Goal: Entertainment & Leisure: Consume media (video, audio)

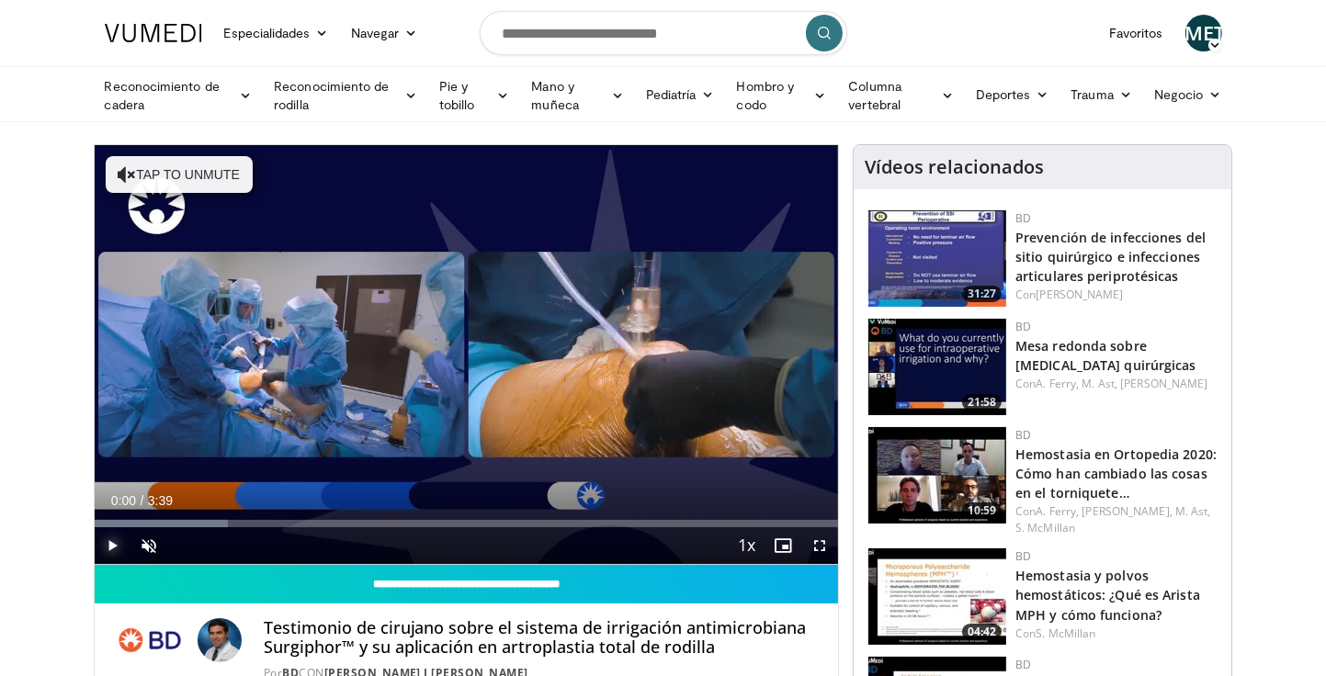
click at [106, 539] on span "Video Player" at bounding box center [113, 545] width 37 height 37
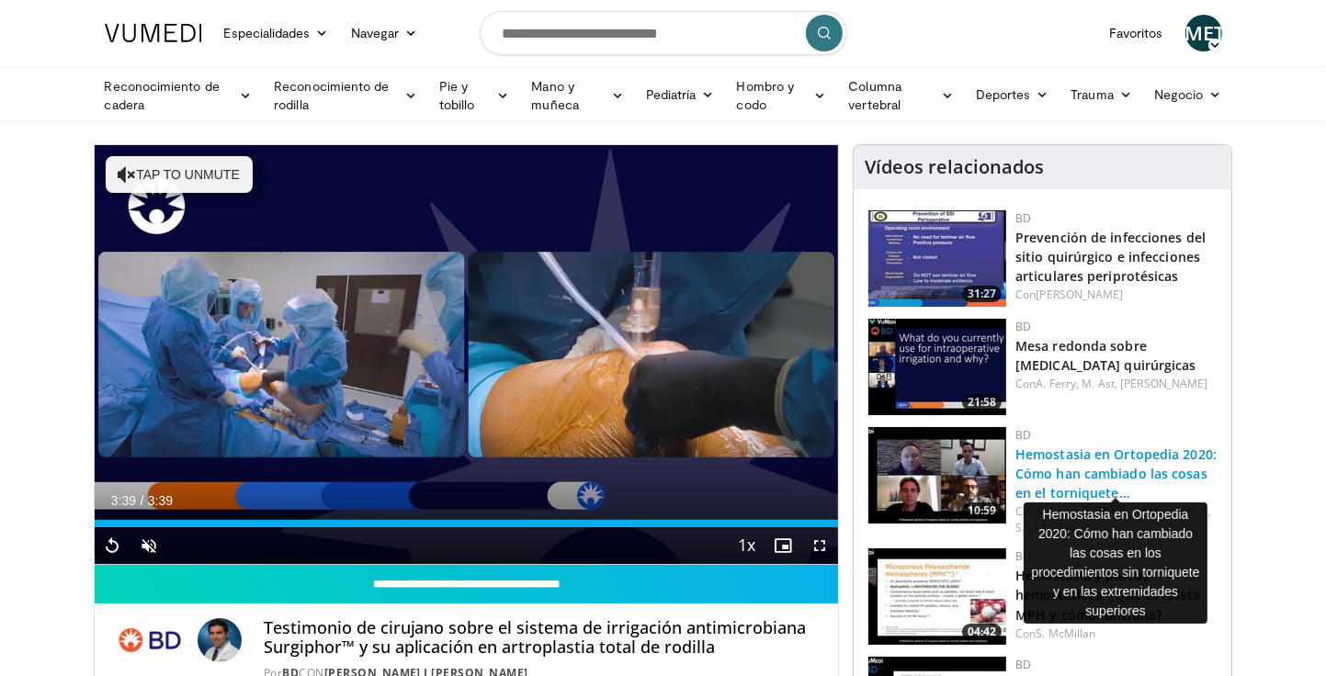
click at [1075, 461] on font "Hemostasia en Ortopedia 2020: Cómo han cambiado las cosas en el torniquete…" at bounding box center [1115, 474] width 201 height 56
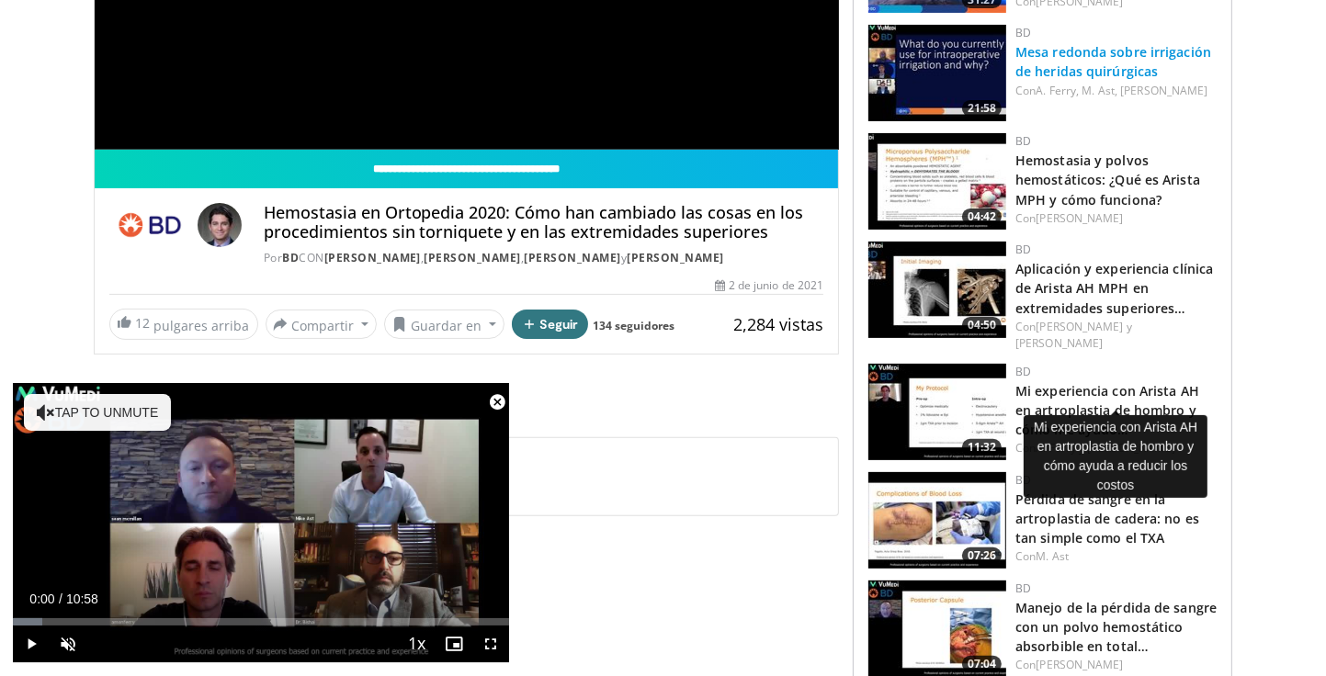
scroll to position [459, 0]
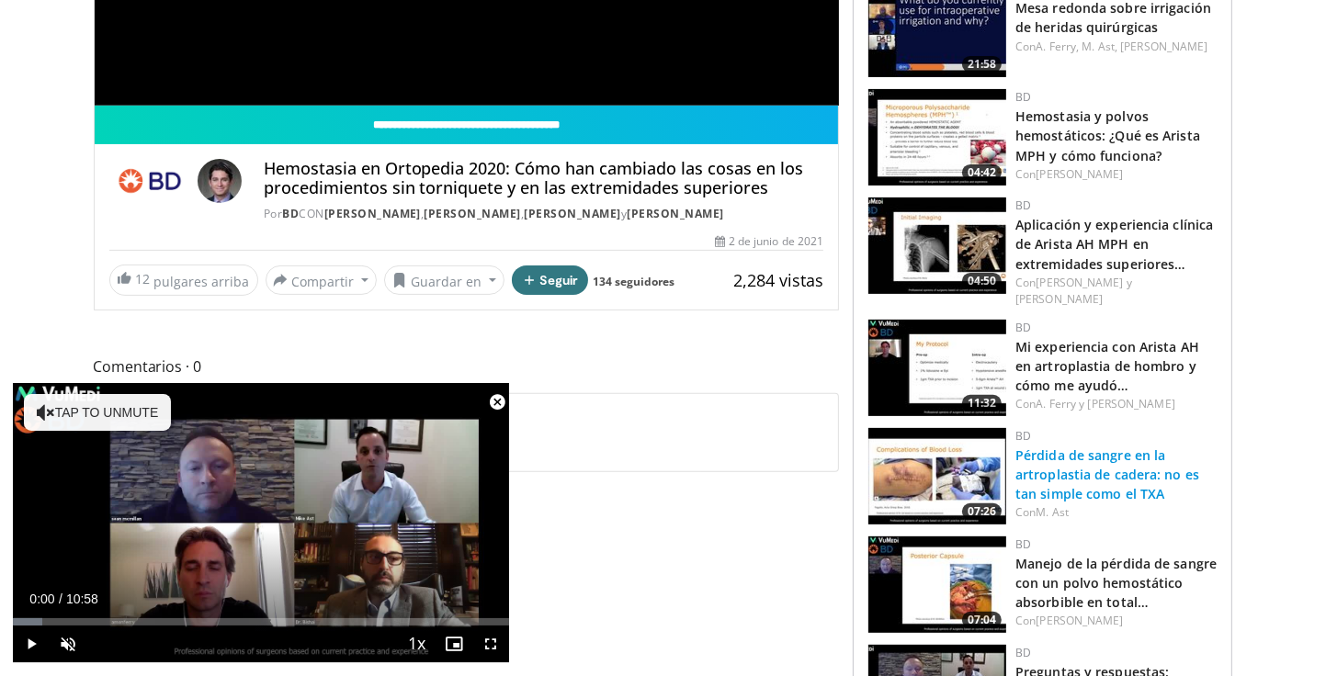
click at [1085, 446] on font "Pérdida de sangre en la artroplastia de cadera: no es tan simple como el TXA" at bounding box center [1107, 474] width 184 height 56
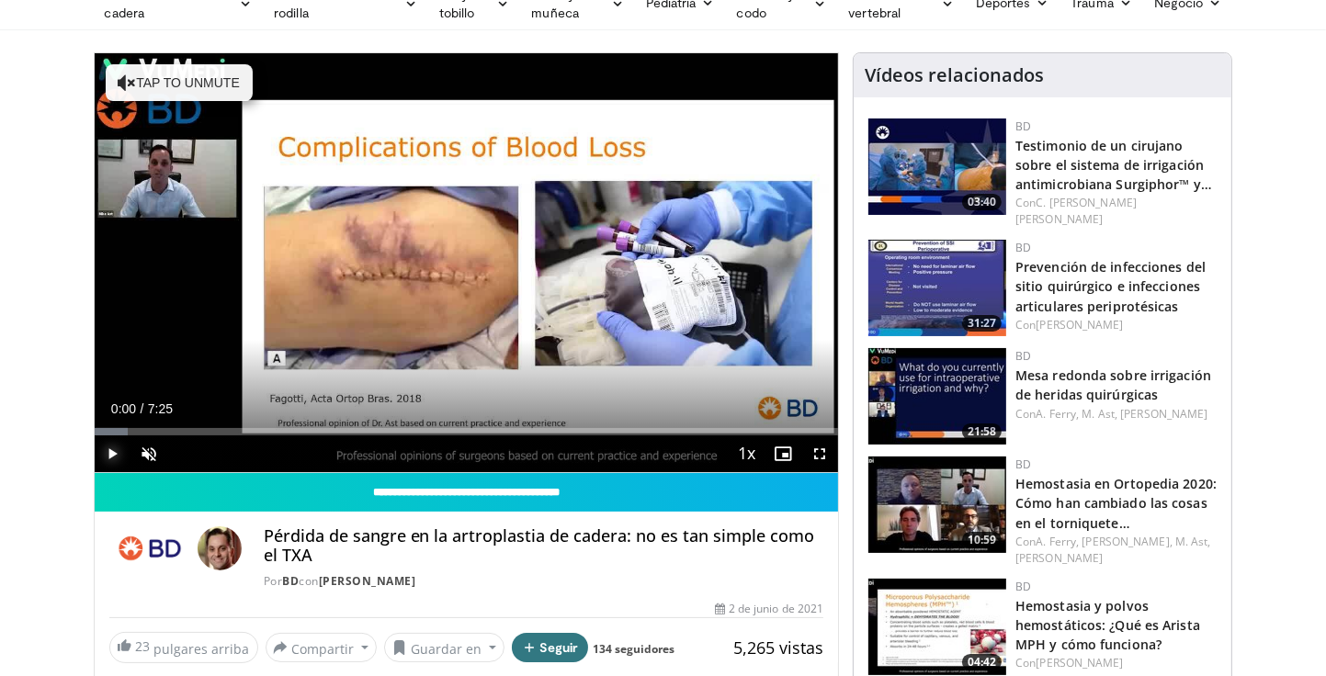
click at [117, 450] on span "Video Player" at bounding box center [113, 453] width 37 height 37
click at [819, 449] on span "Video Player" at bounding box center [819, 453] width 37 height 37
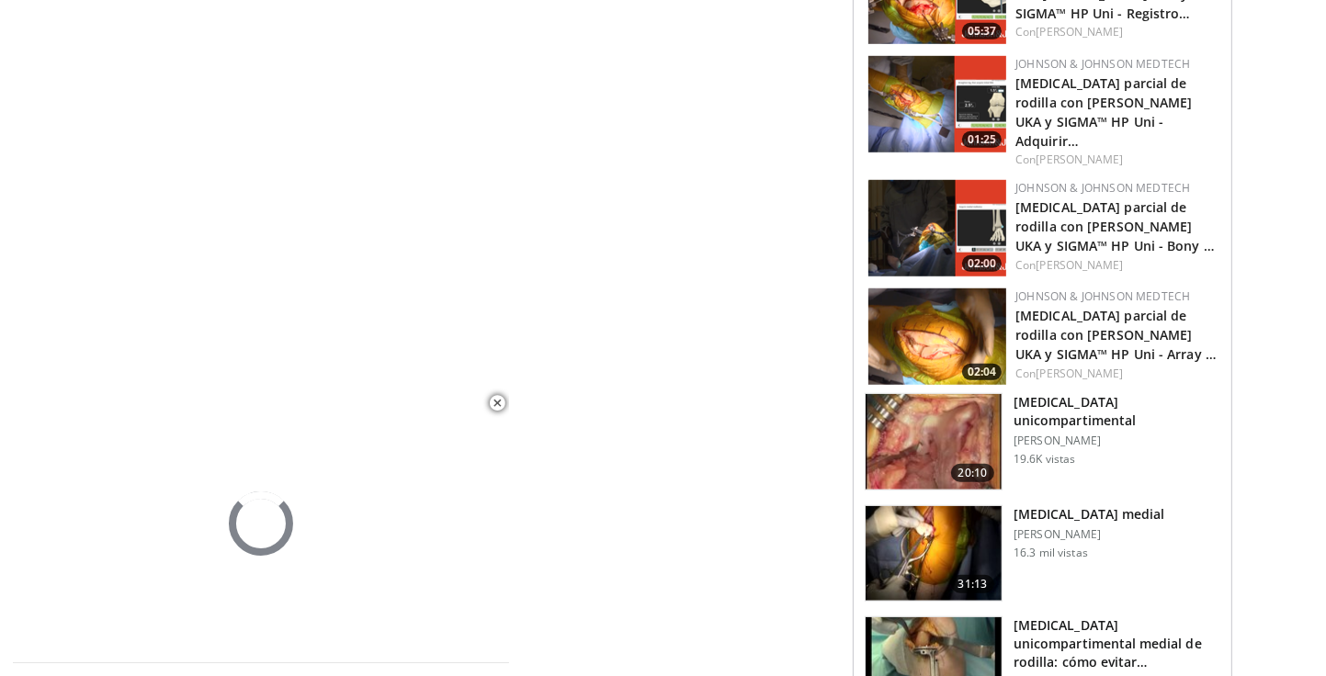
scroll to position [1286, 0]
